Goal: Transaction & Acquisition: Purchase product/service

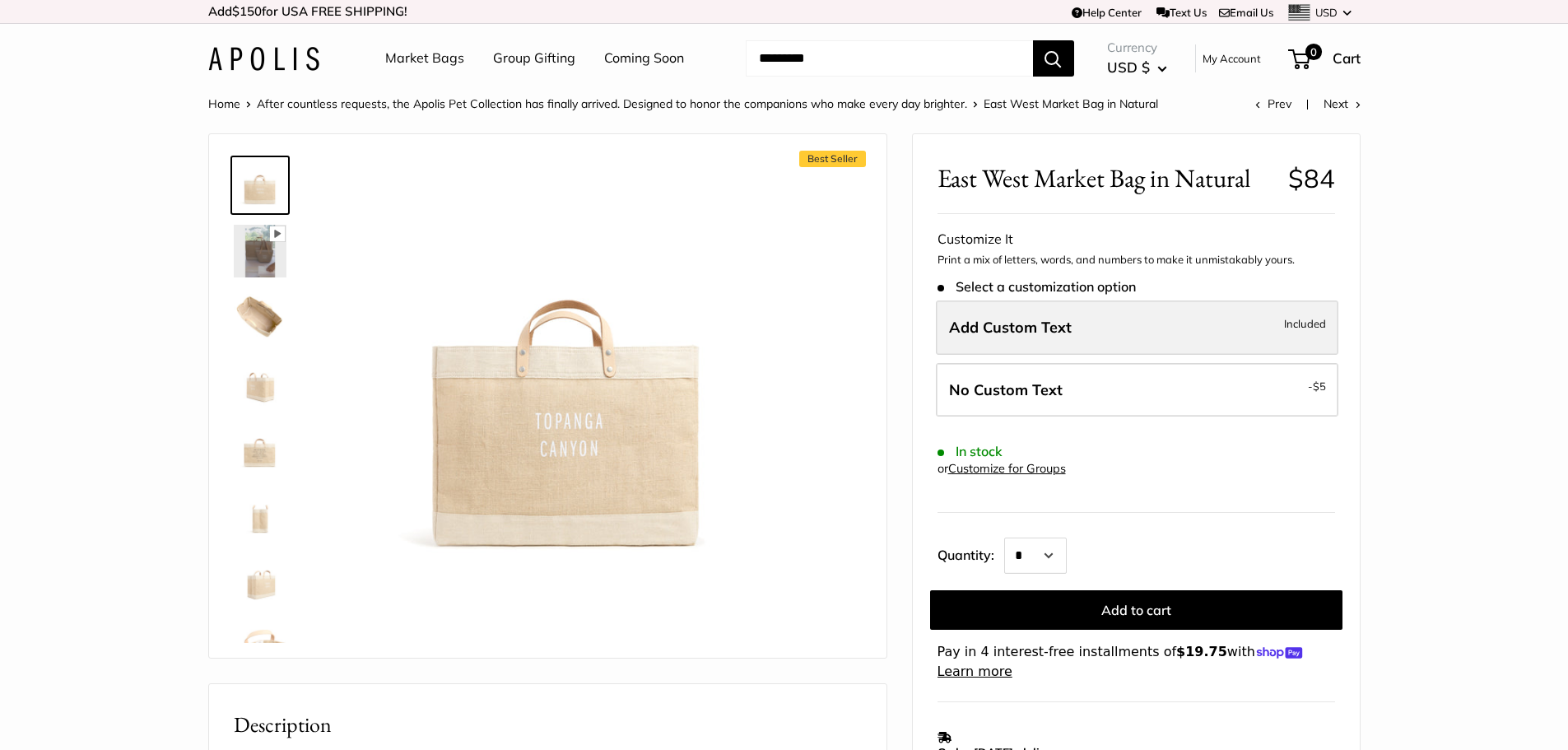
click at [993, 322] on span "Add Custom Text" at bounding box center [1010, 327] width 123 height 19
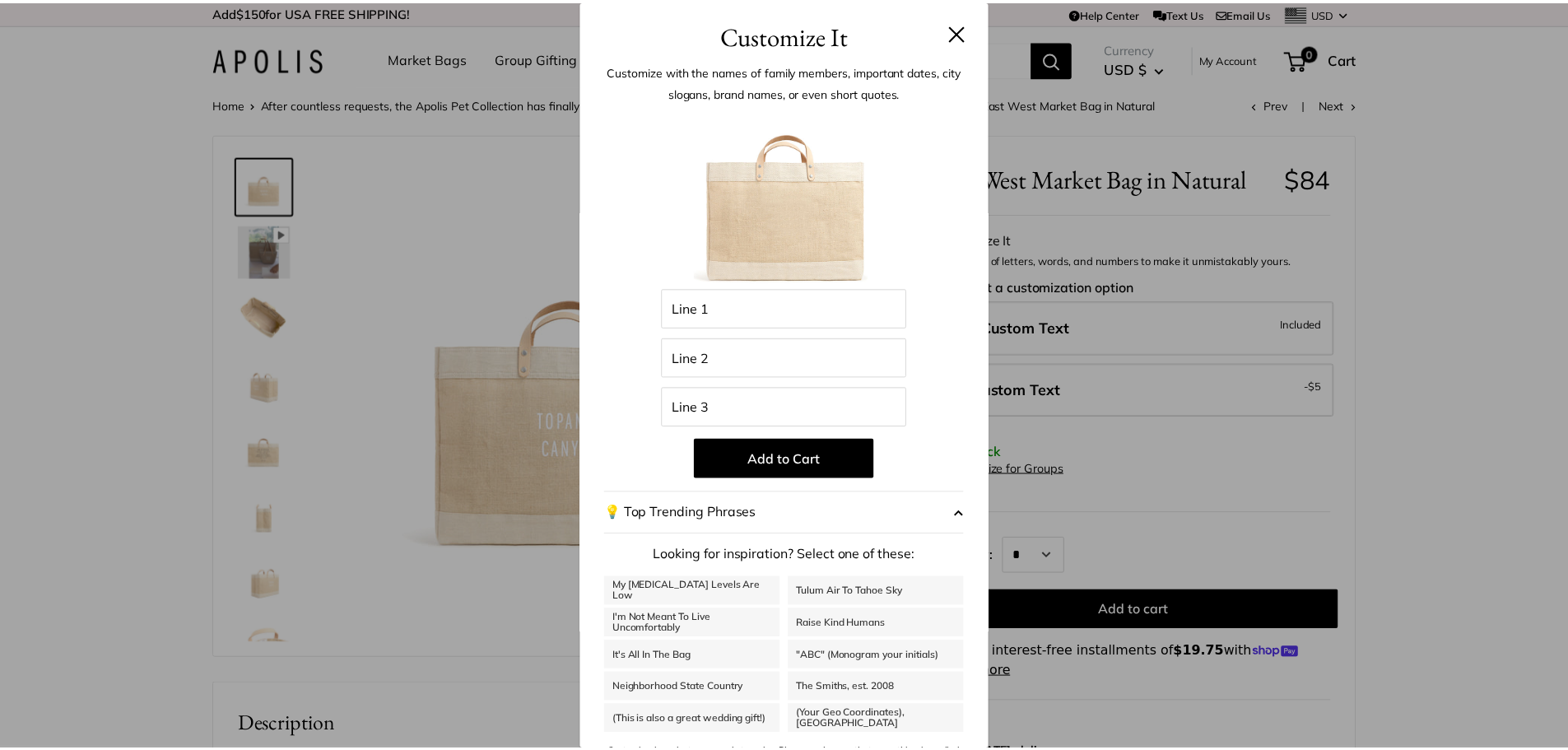
scroll to position [34, 0]
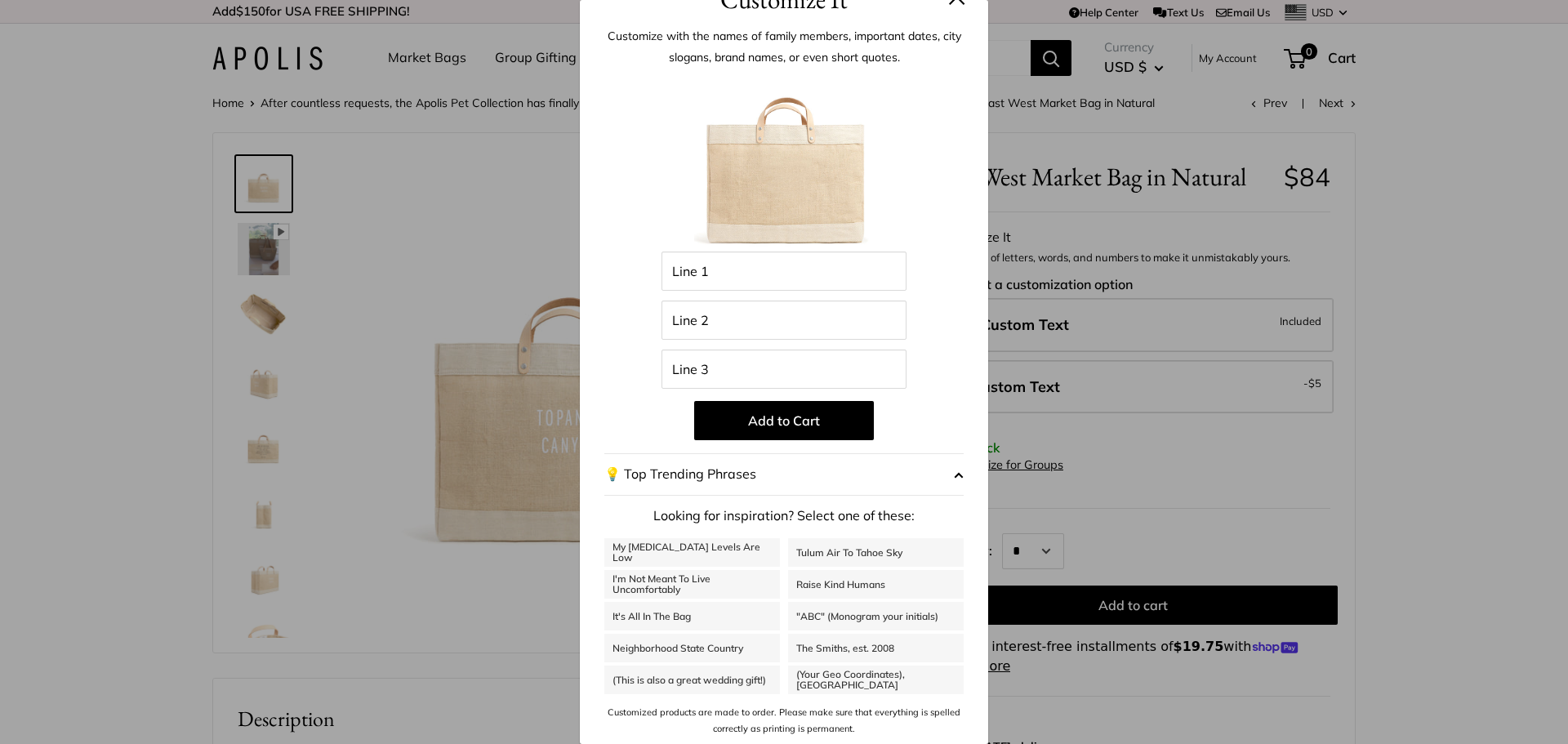
click at [935, 3] on h3 "Customize It" at bounding box center [784, -1] width 360 height 38
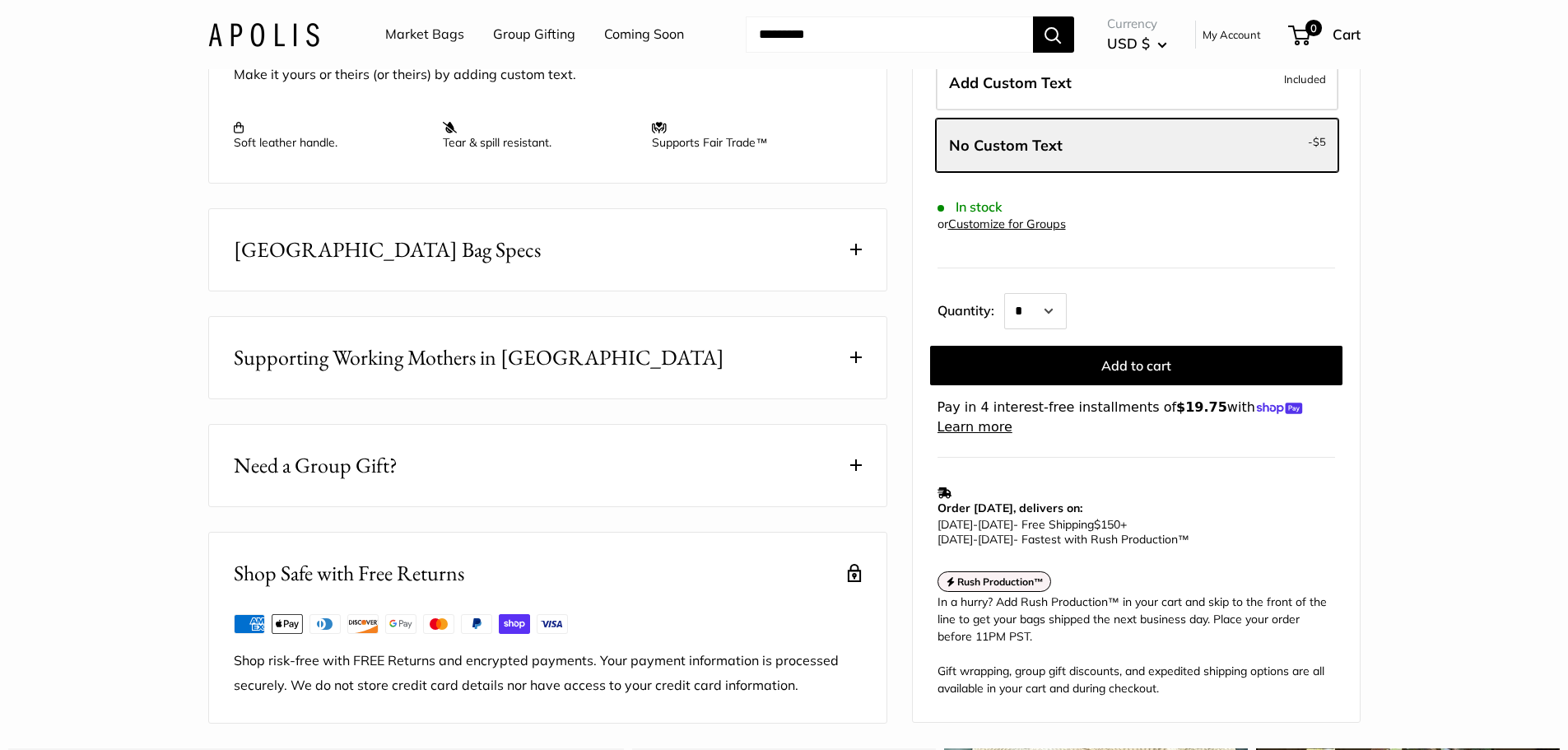
scroll to position [741, 0]
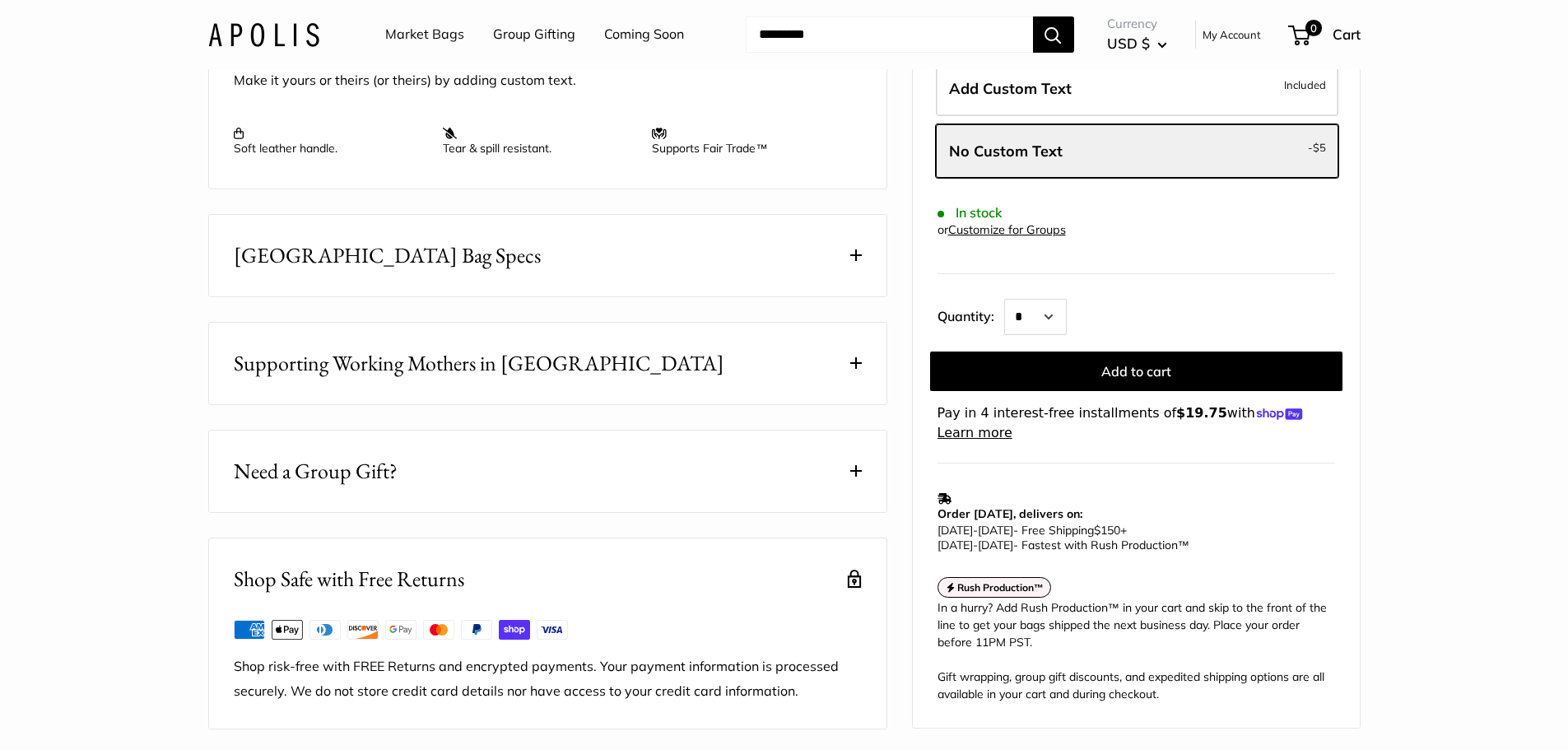
click at [693, 297] on button "East West Market Bag Specs" at bounding box center [548, 255] width 677 height 81
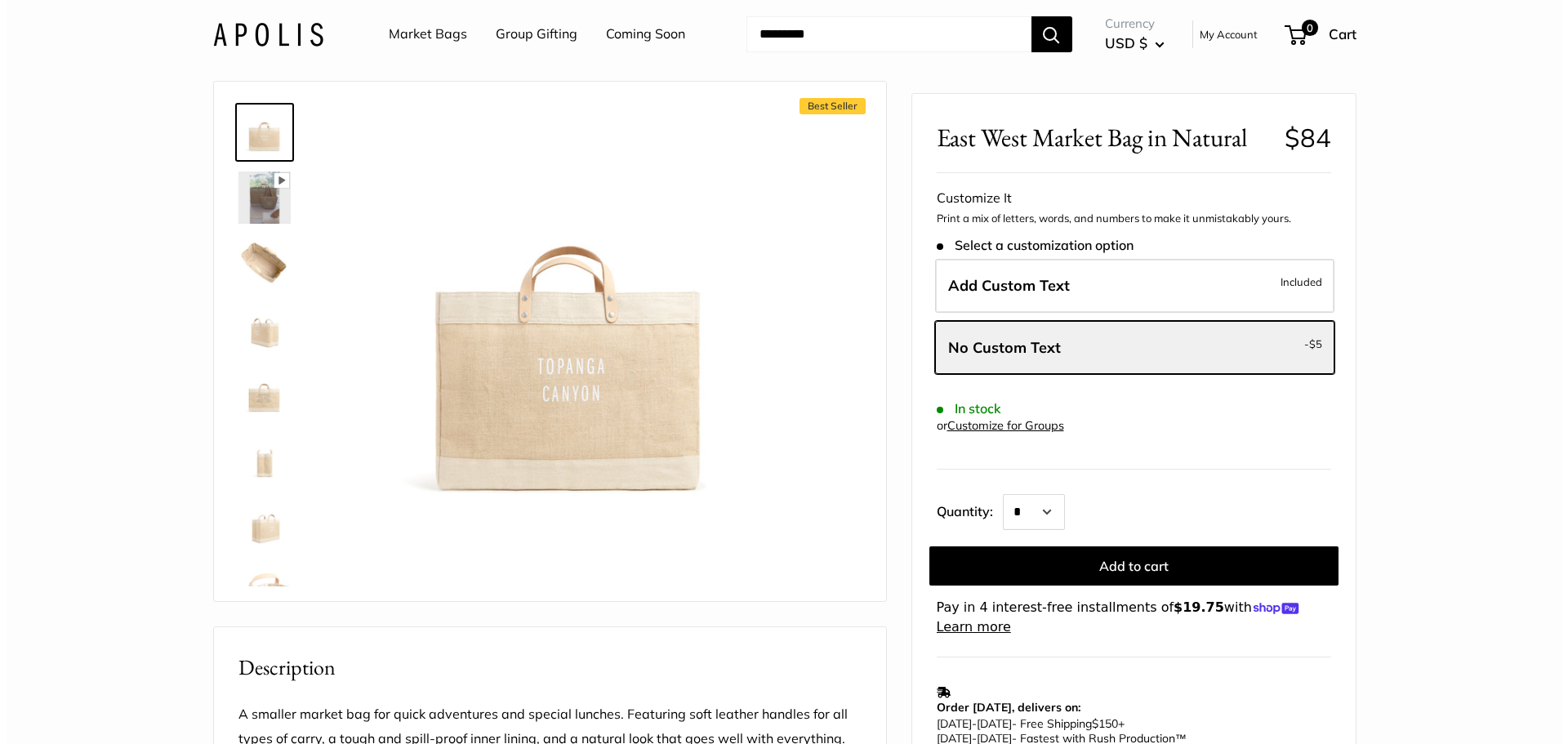
scroll to position [0, 0]
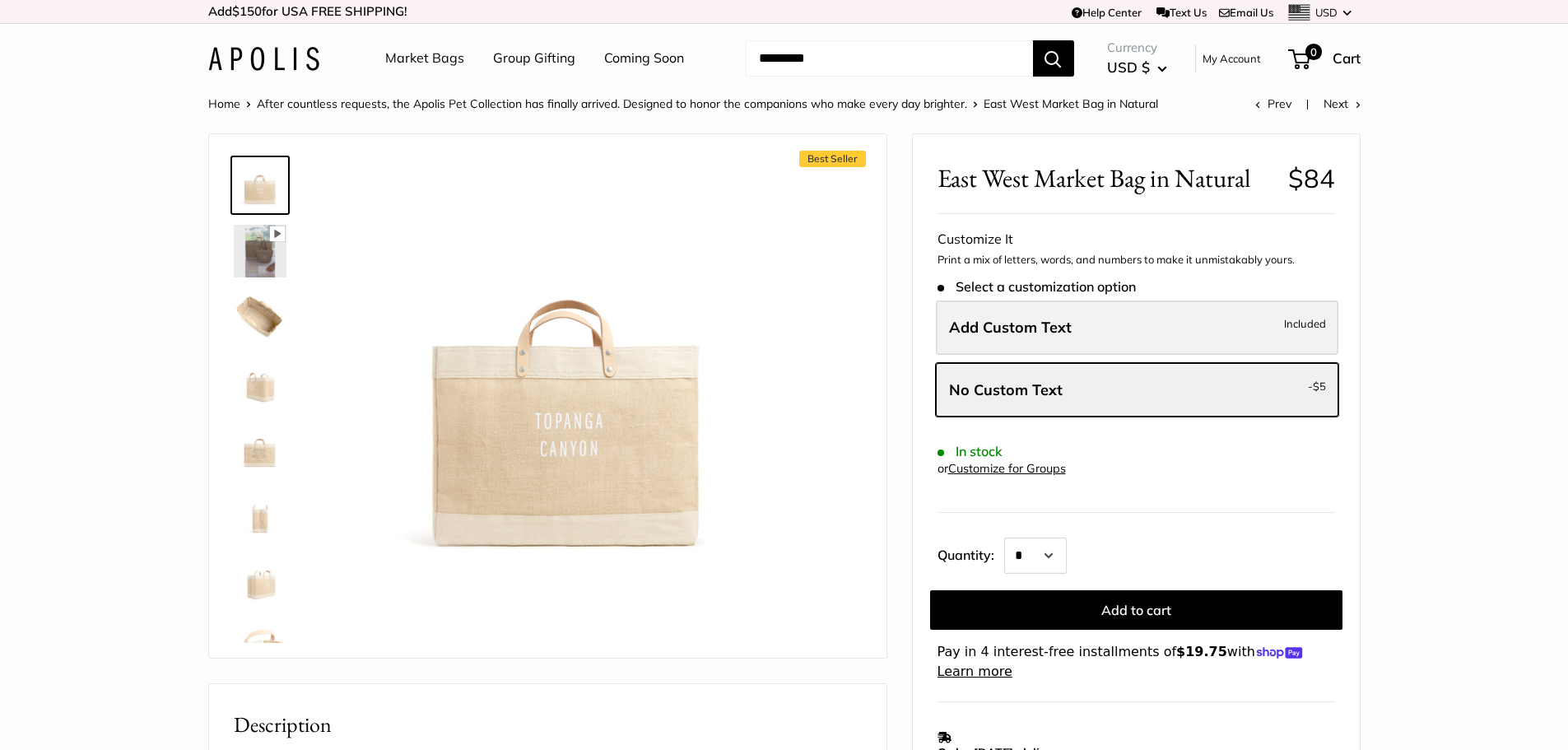
click at [1105, 315] on label "Add Custom Text Included" at bounding box center [1138, 327] width 403 height 54
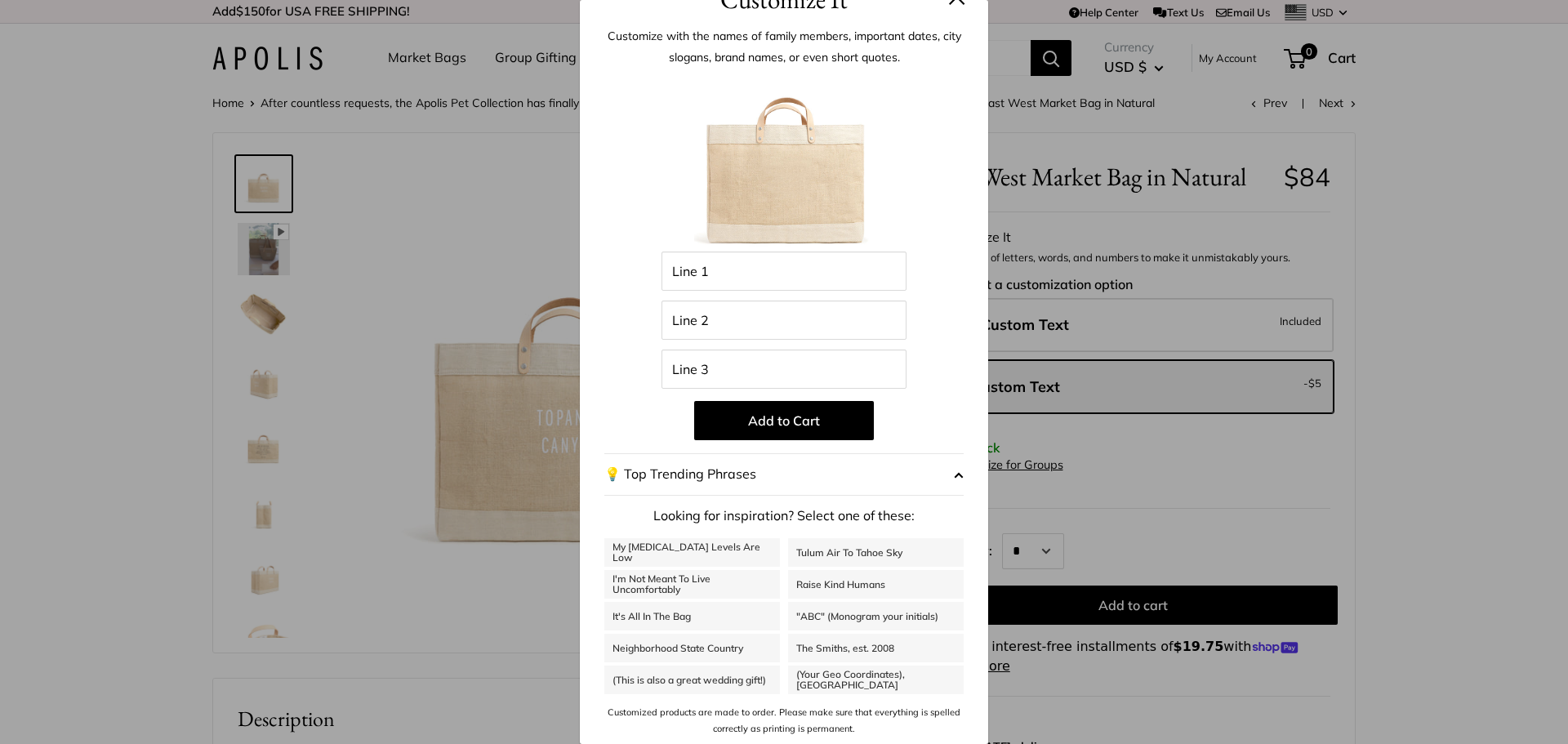
click at [758, 183] on img at bounding box center [783, 162] width 179 height 179
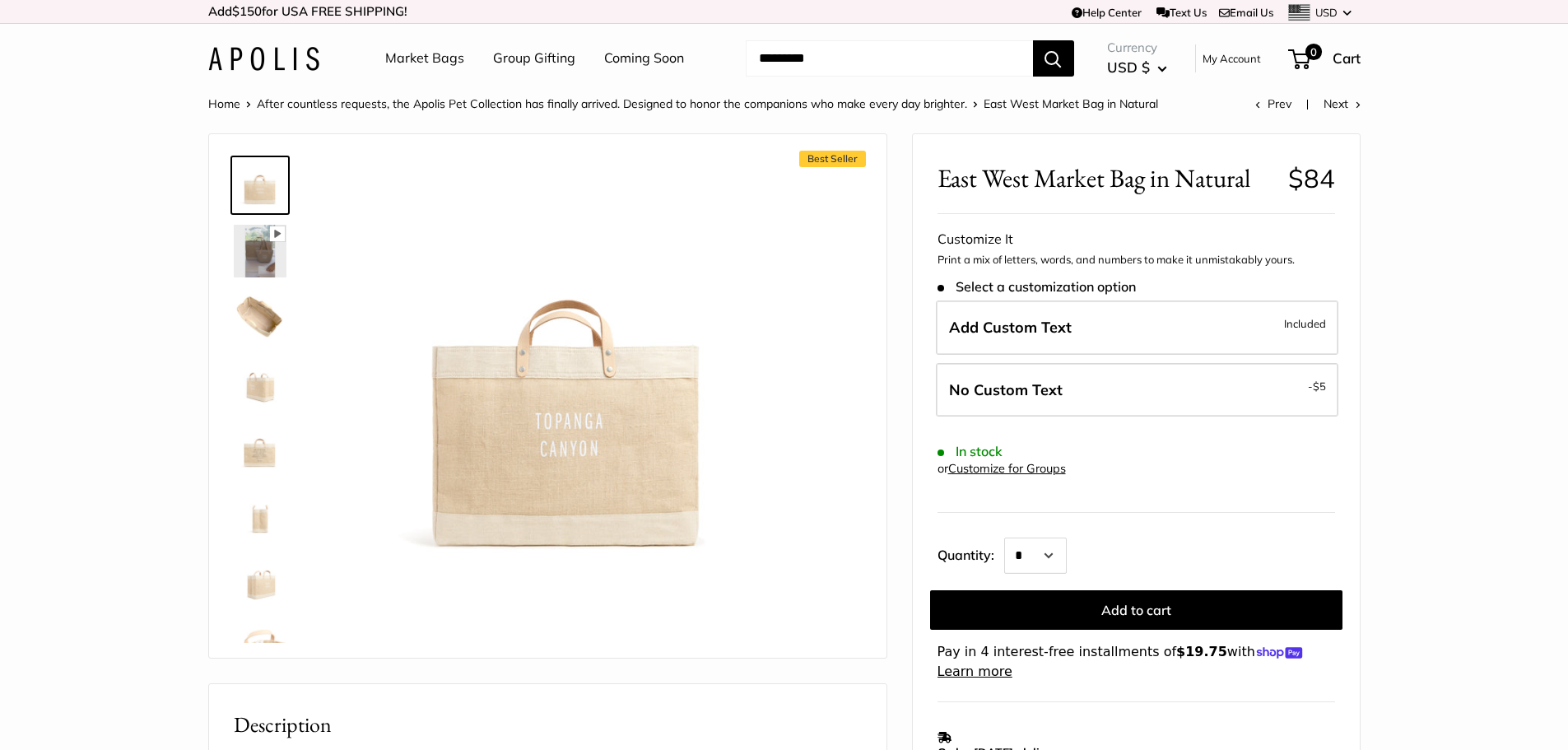
click at [453, 63] on link "Market Bags" at bounding box center [424, 58] width 79 height 25
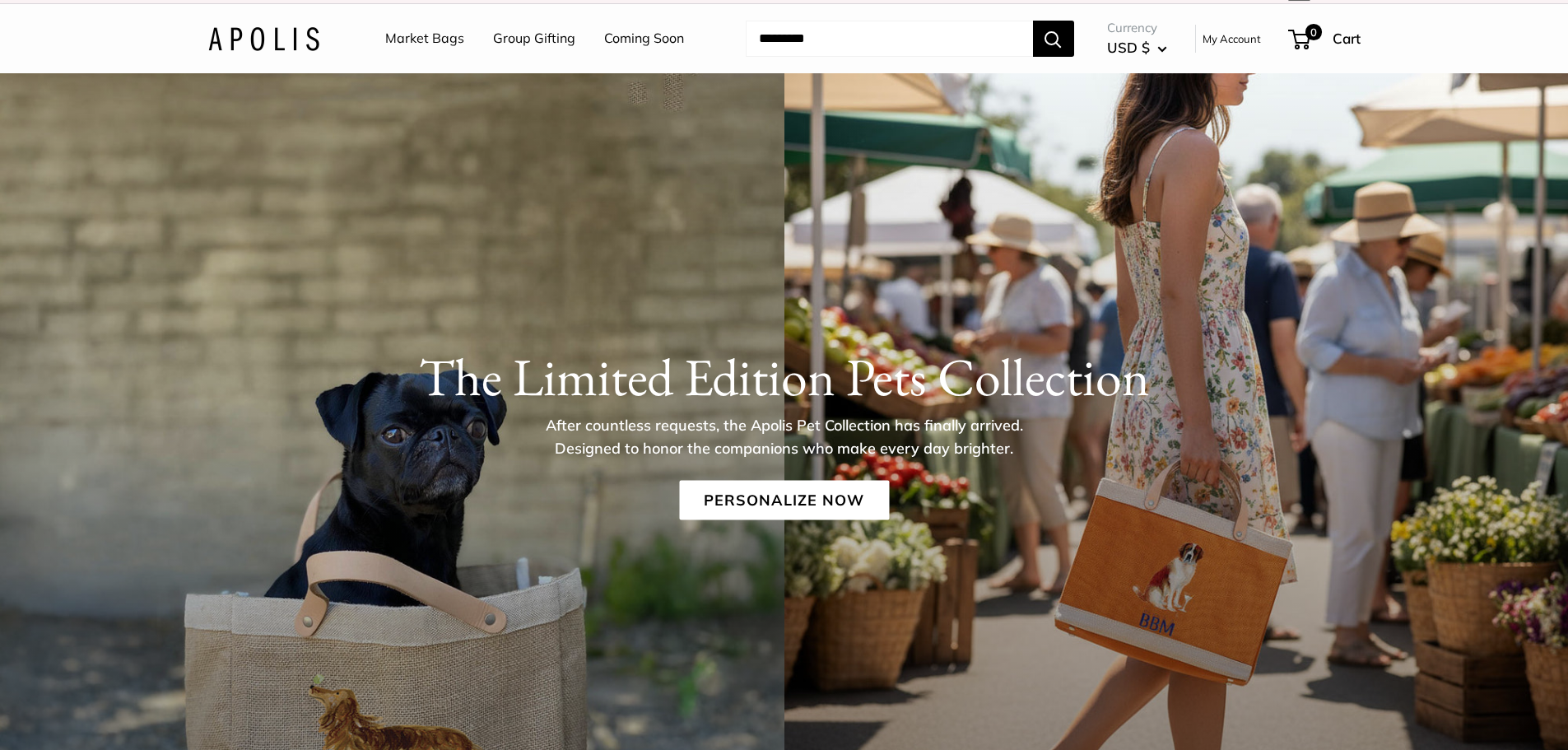
scroll to position [3, 0]
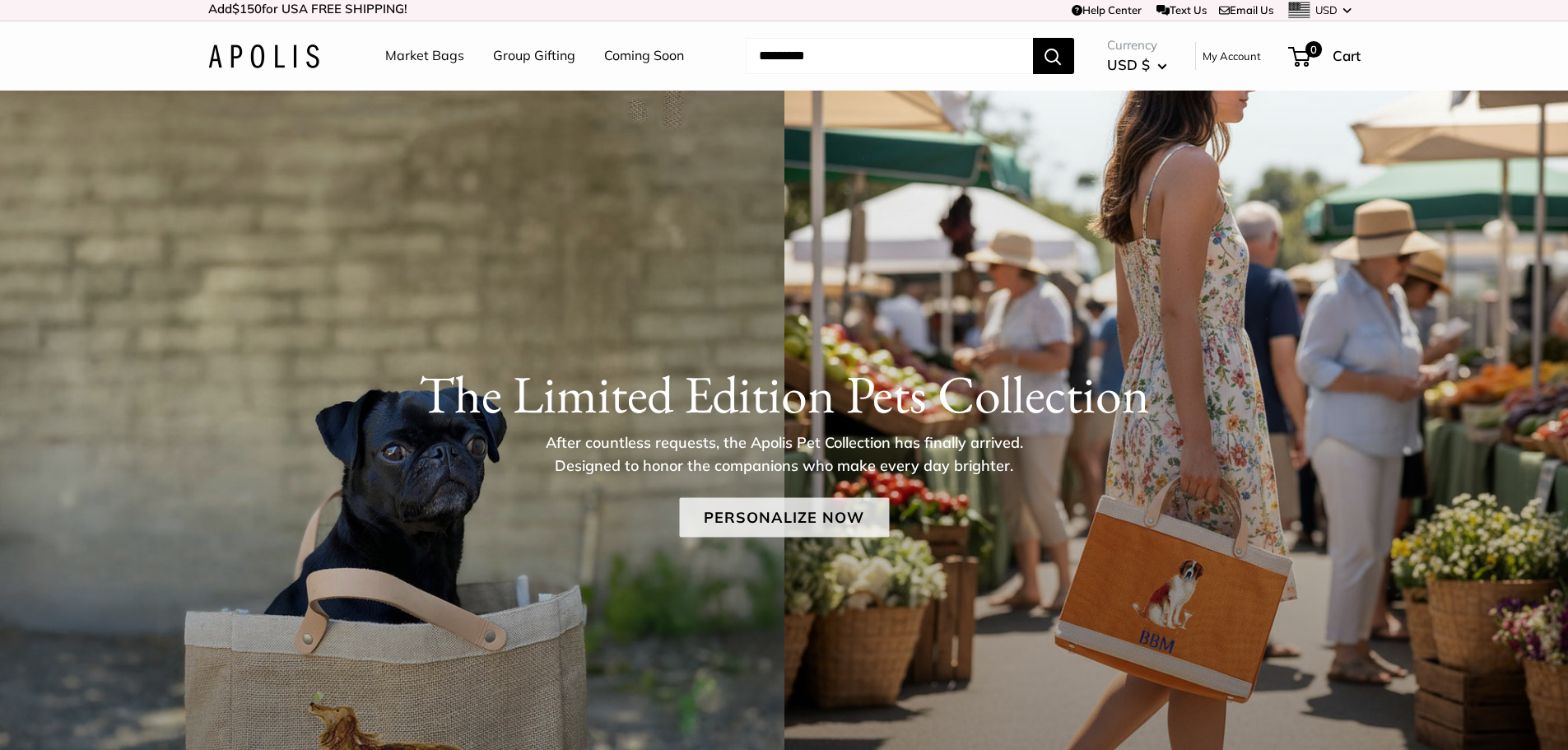
click at [887, 507] on link "Personalize Now" at bounding box center [784, 517] width 210 height 39
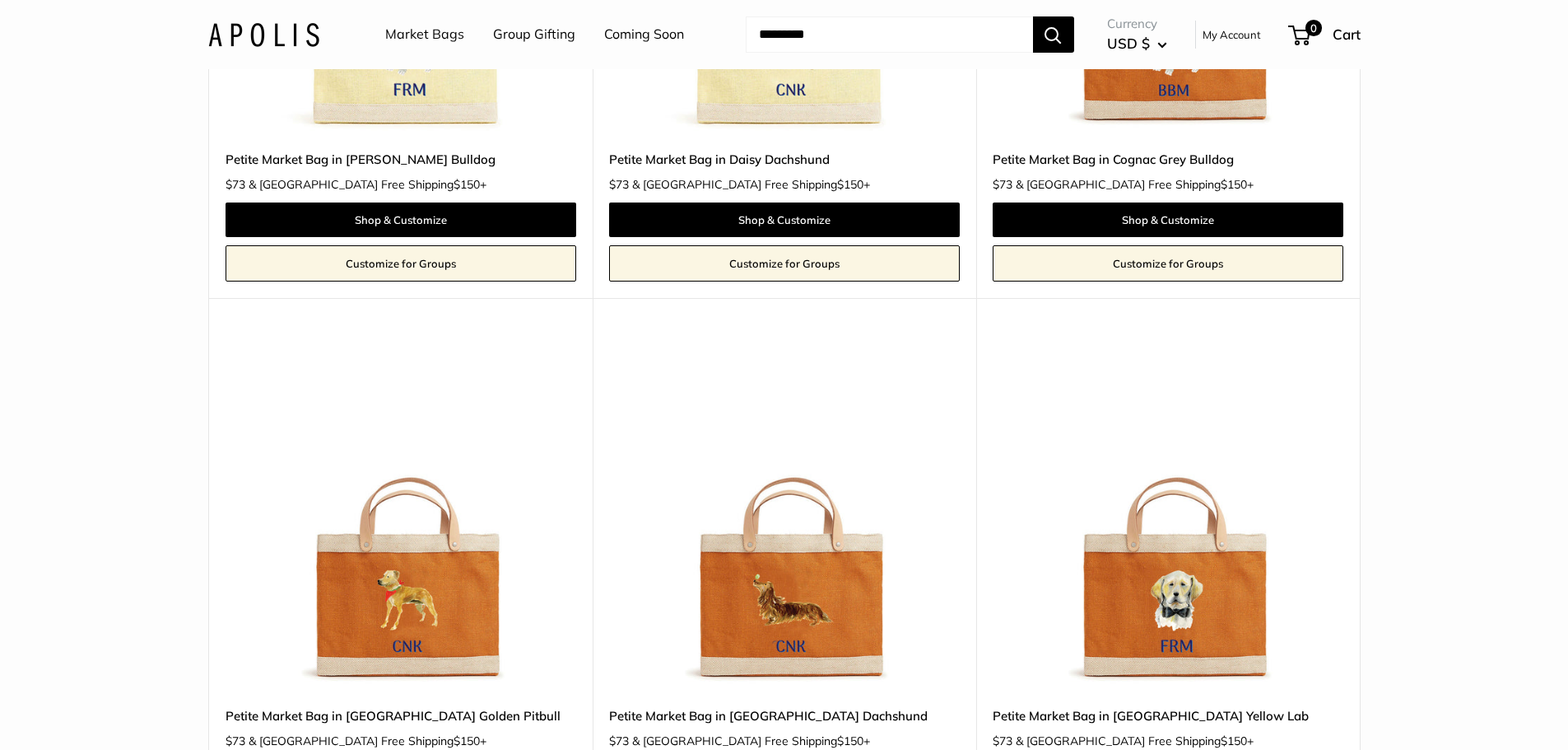
scroll to position [2552, 0]
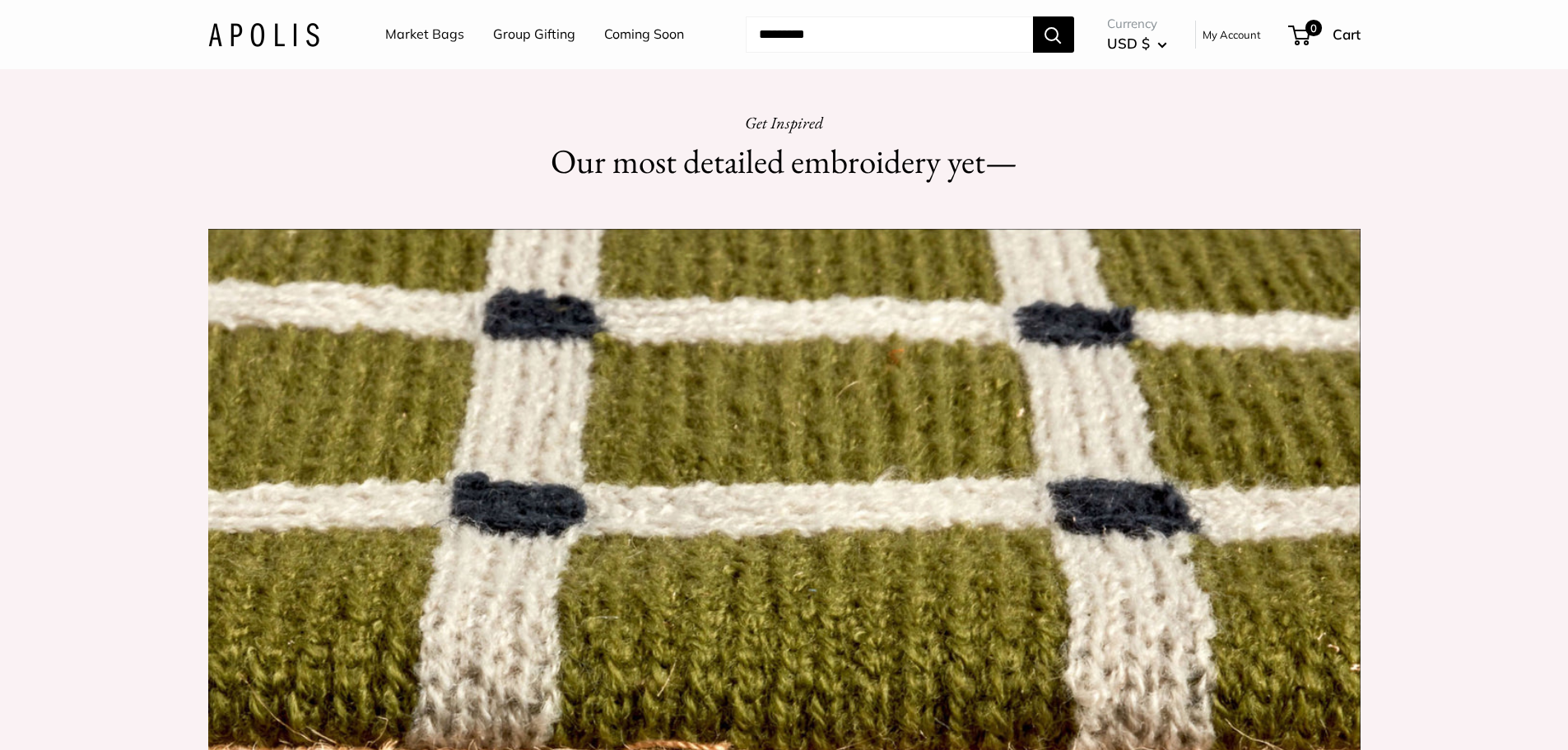
scroll to position [1400, 0]
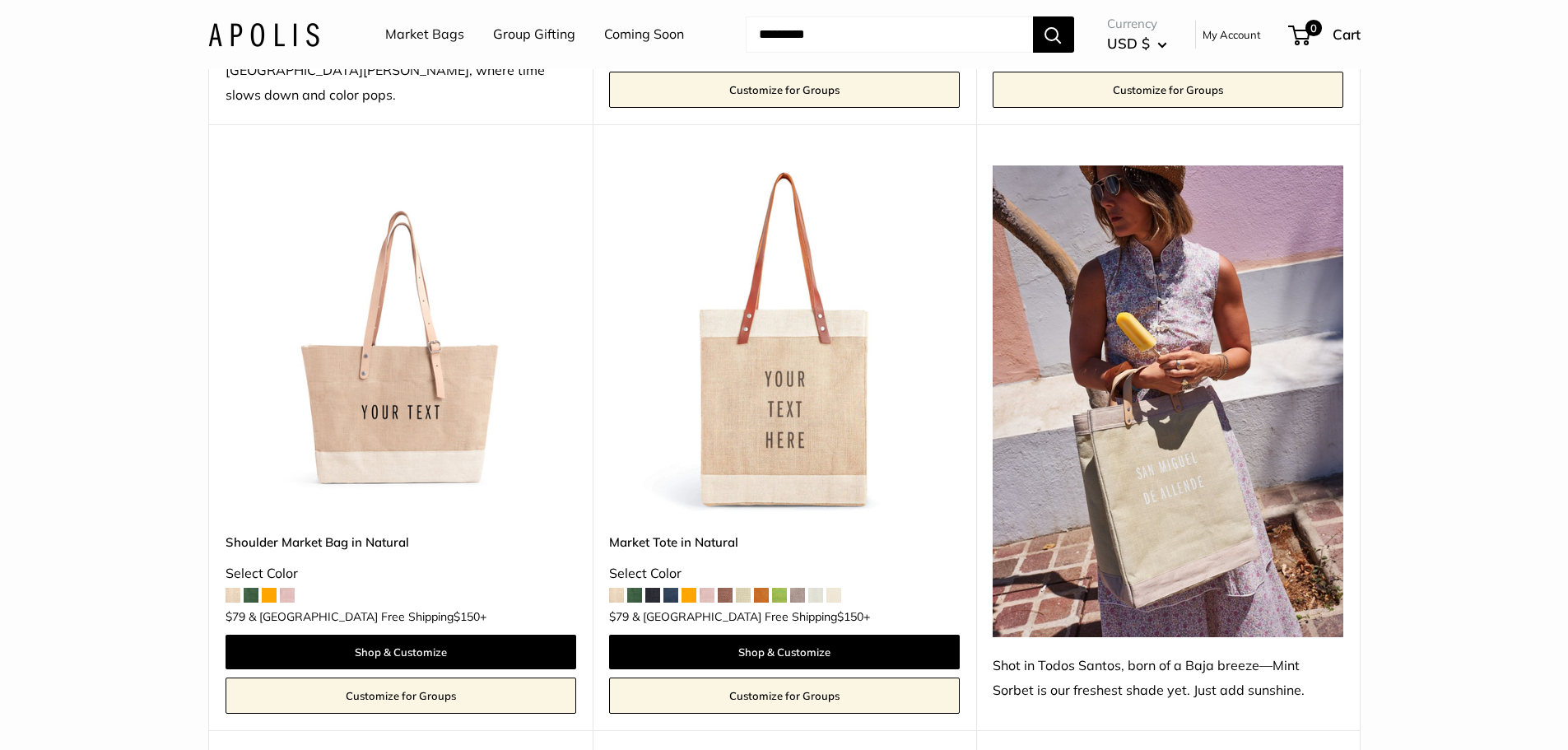
scroll to position [823, 0]
click at [0, 0] on img at bounding box center [0, 0] width 0 height 0
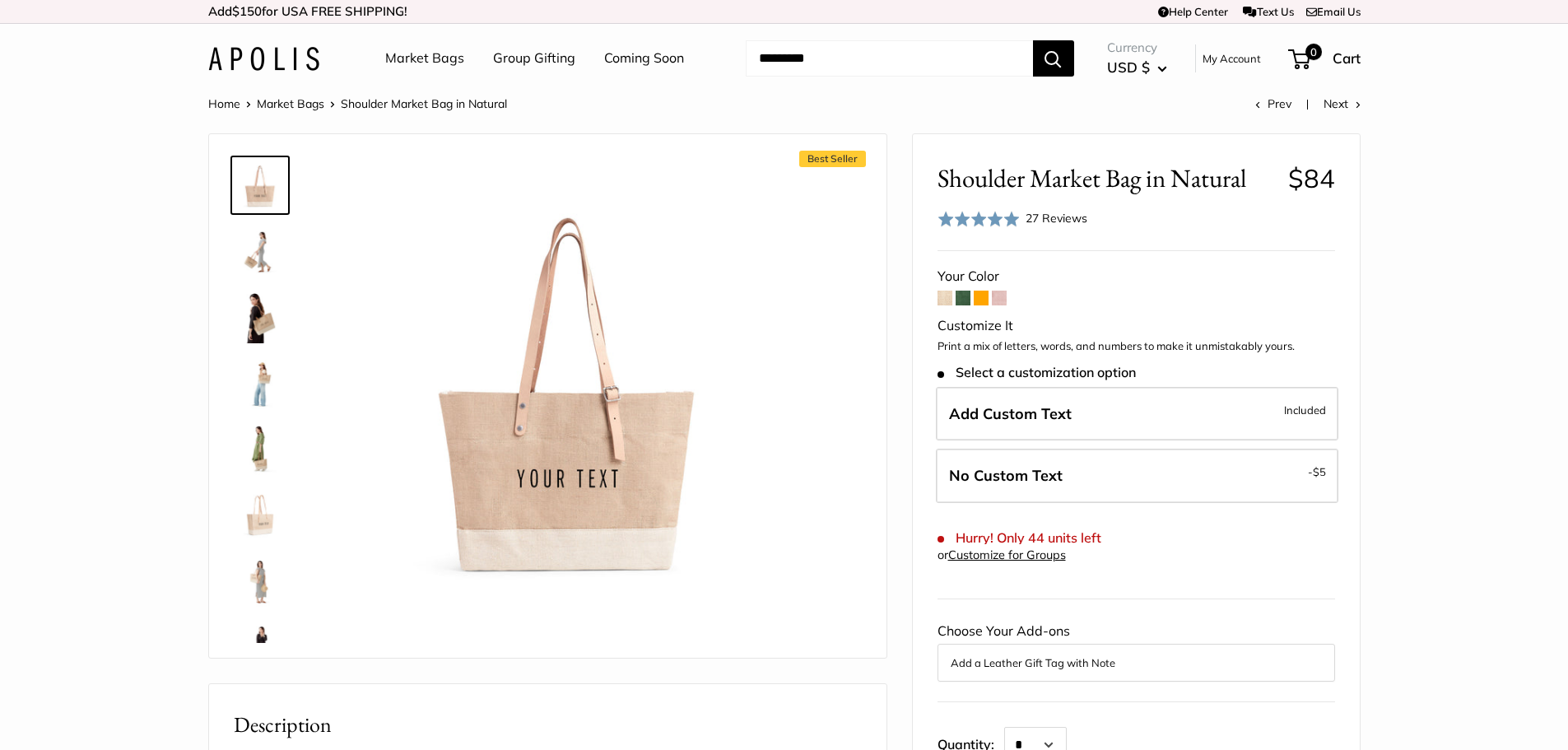
click at [971, 303] on form "Your Color Customize It Print a mix of letters, words, and numbers to make it u…" at bounding box center [1137, 567] width 398 height 607
click at [966, 303] on span at bounding box center [963, 297] width 15 height 15
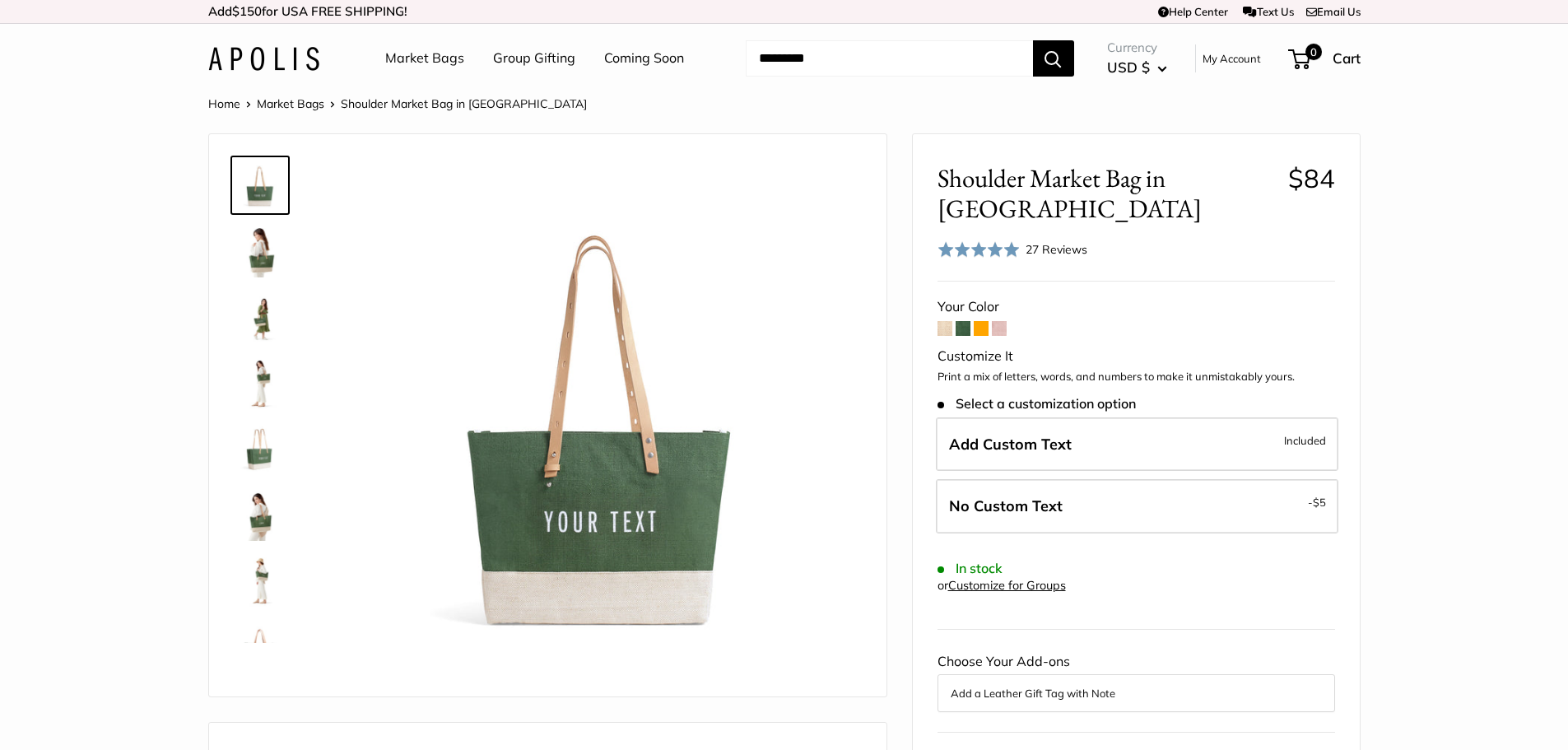
click at [945, 328] on span at bounding box center [945, 328] width 15 height 15
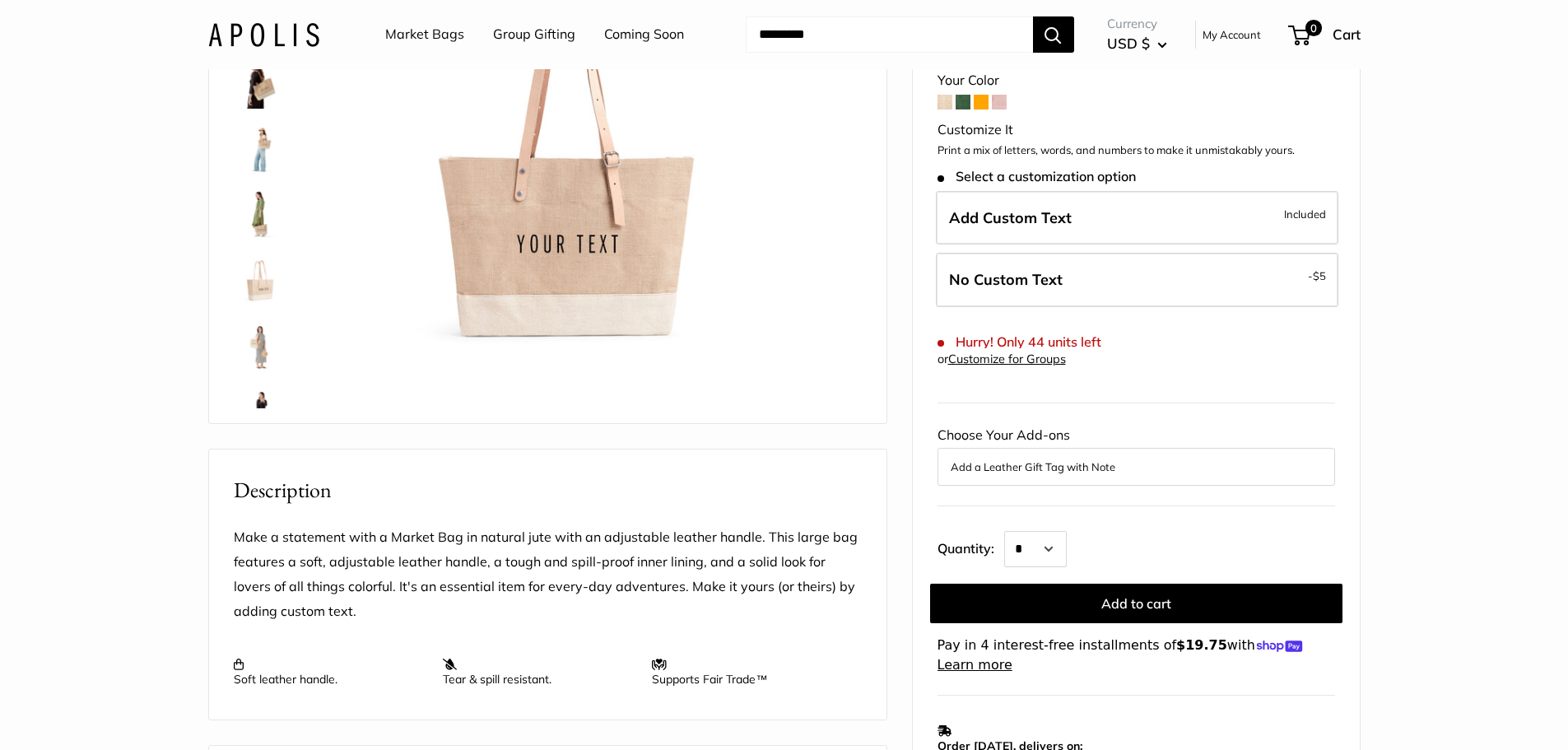
scroll to position [247, 0]
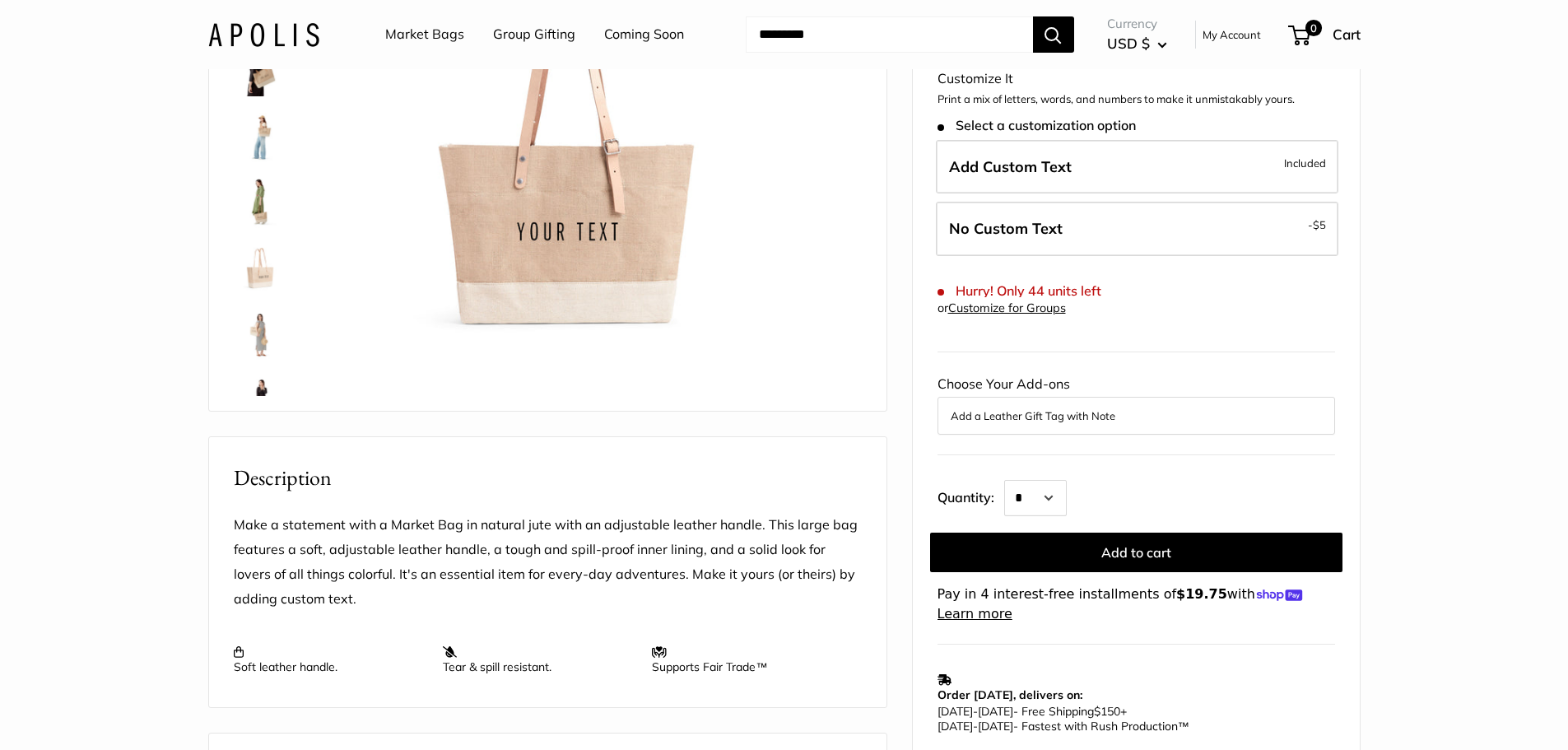
drag, startPoint x: 1114, startPoint y: 414, endPoint x: 873, endPoint y: 703, distance: 376.3
click at [973, 702] on div "Shoulder Market Bag in Natural $84 Rated 5.0 out of 5 5.0 Stars (27 Reviews) Cl…" at bounding box center [1136, 398] width 447 height 1022
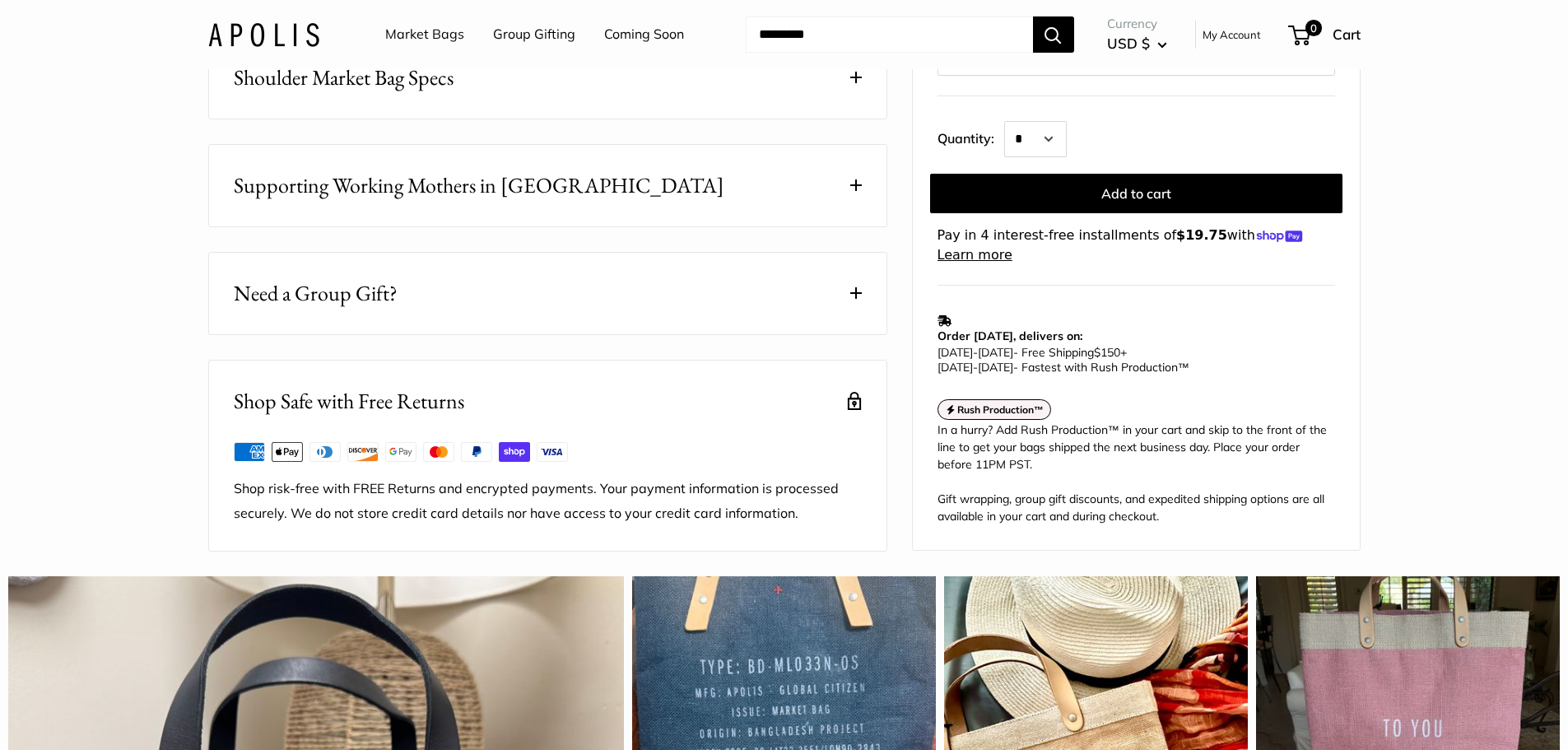
scroll to position [987, 0]
